Goal: Transaction & Acquisition: Purchase product/service

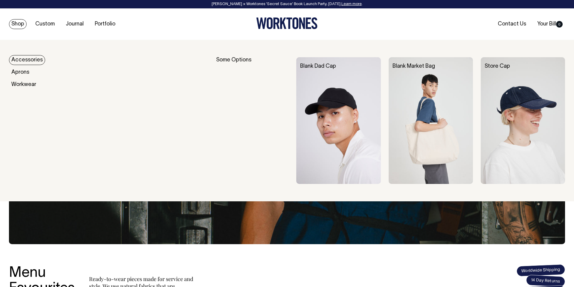
click at [31, 60] on link "Accessories" at bounding box center [27, 60] width 36 height 10
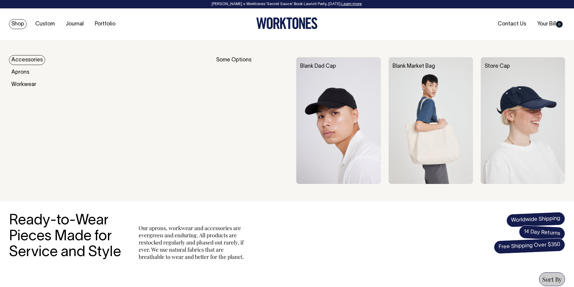
click at [33, 57] on link "Accessories" at bounding box center [27, 60] width 36 height 10
click at [22, 58] on link "Accessories" at bounding box center [27, 60] width 36 height 10
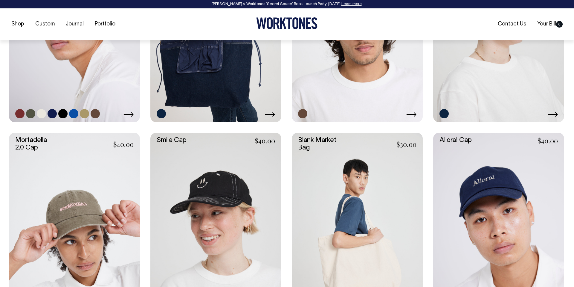
click at [111, 72] on link at bounding box center [74, 24] width 131 height 197
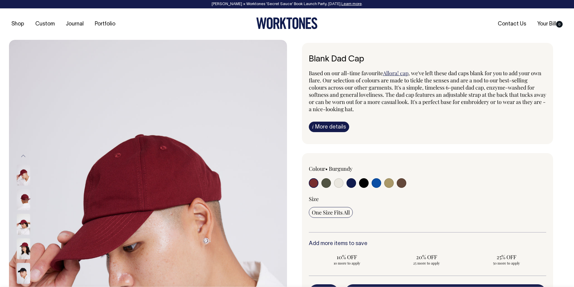
click at [338, 183] on input "radio" at bounding box center [339, 183] width 10 height 10
radio input "true"
select select "Natural"
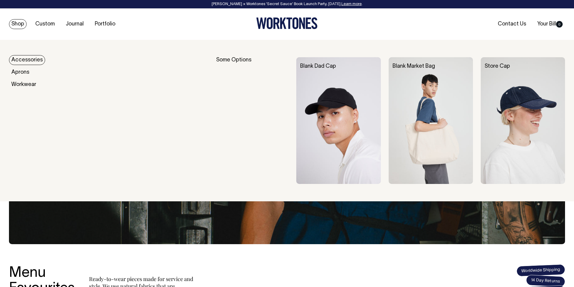
click at [19, 58] on link "Accessories" at bounding box center [27, 60] width 36 height 10
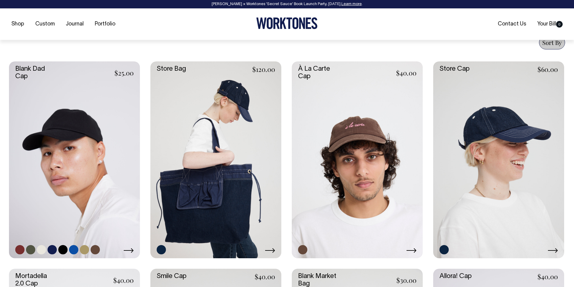
scroll to position [237, 0]
click at [41, 251] on link at bounding box center [41, 248] width 9 height 9
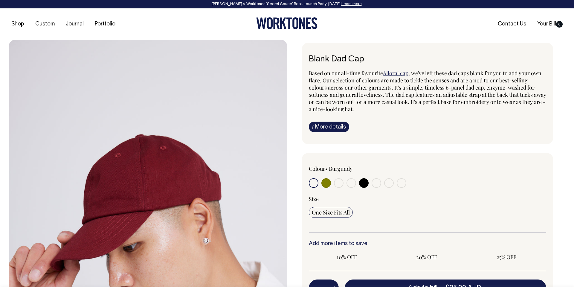
radio input "true"
select select "Natural"
